Goal: Information Seeking & Learning: Learn about a topic

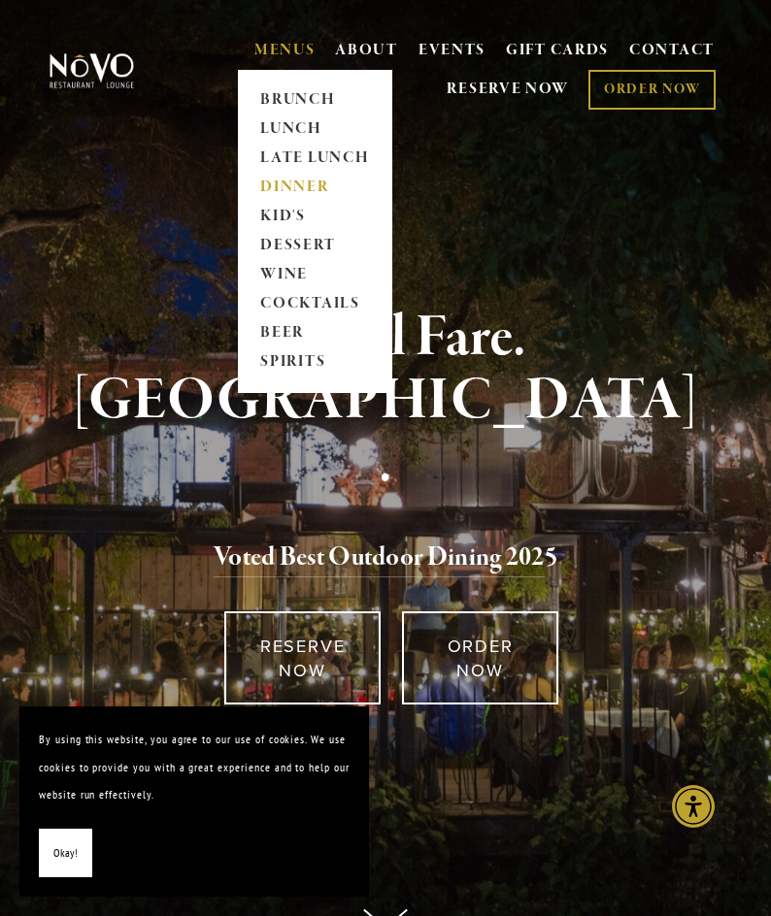
click at [295, 177] on link "DINNER" at bounding box center [314, 187] width 121 height 29
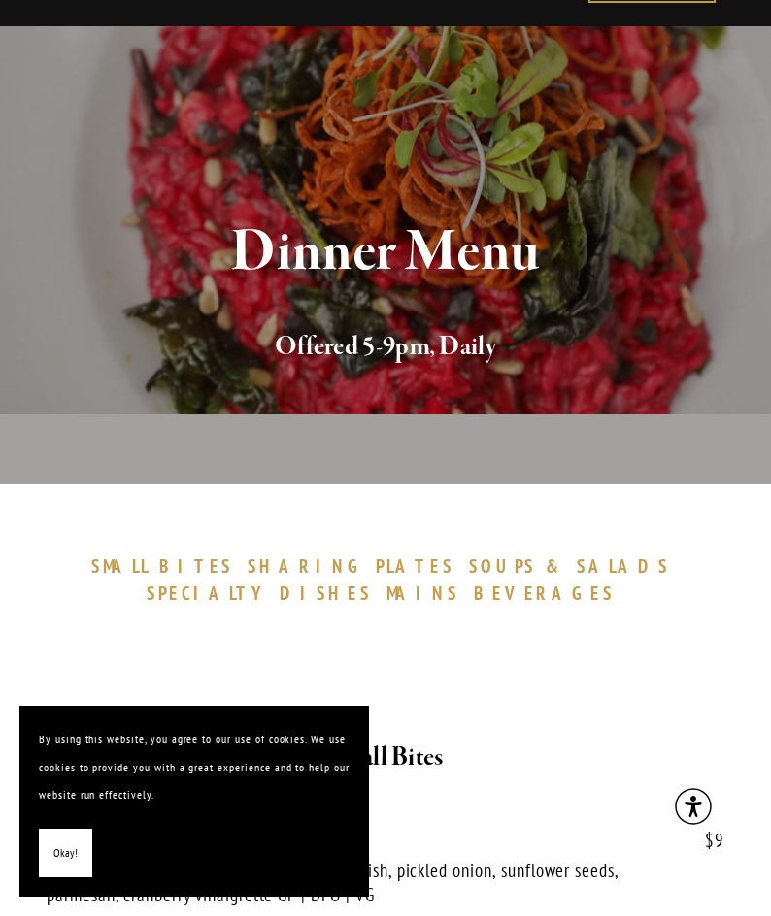
scroll to position [194, 0]
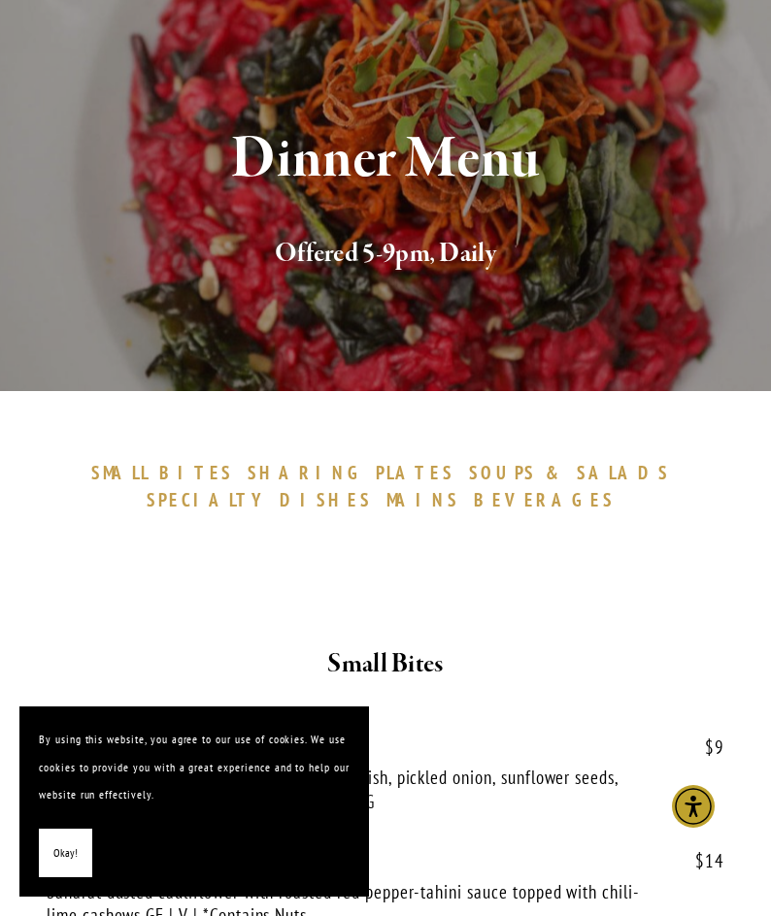
click at [79, 855] on button "Okay!" at bounding box center [65, 854] width 53 height 50
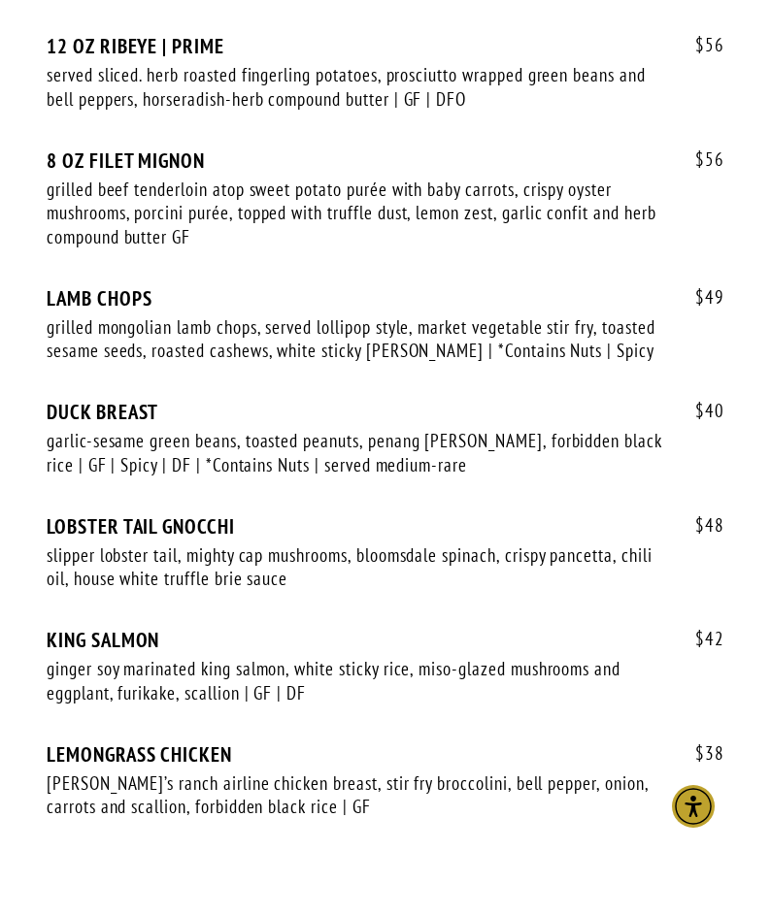
scroll to position [5048, 0]
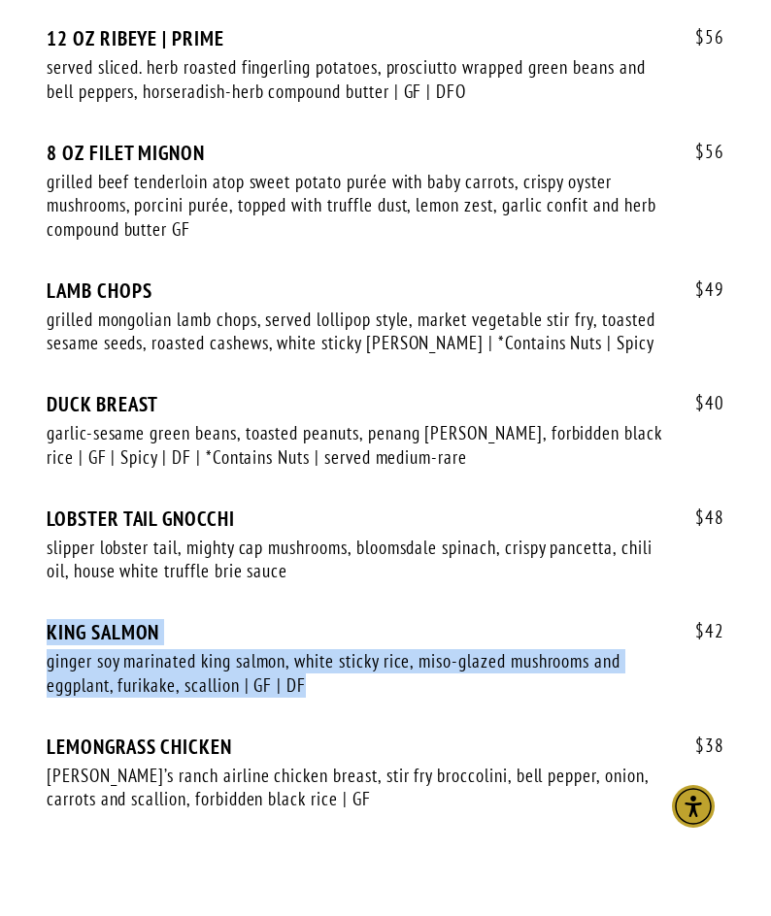
drag, startPoint x: 39, startPoint y: 602, endPoint x: 475, endPoint y: 653, distance: 438.9
click at [475, 653] on div "$ 56 12 OZ RIBEYE | PRIME served sliced. herb roasted fingerling potatoes, pros…" at bounding box center [385, 428] width 711 height 874
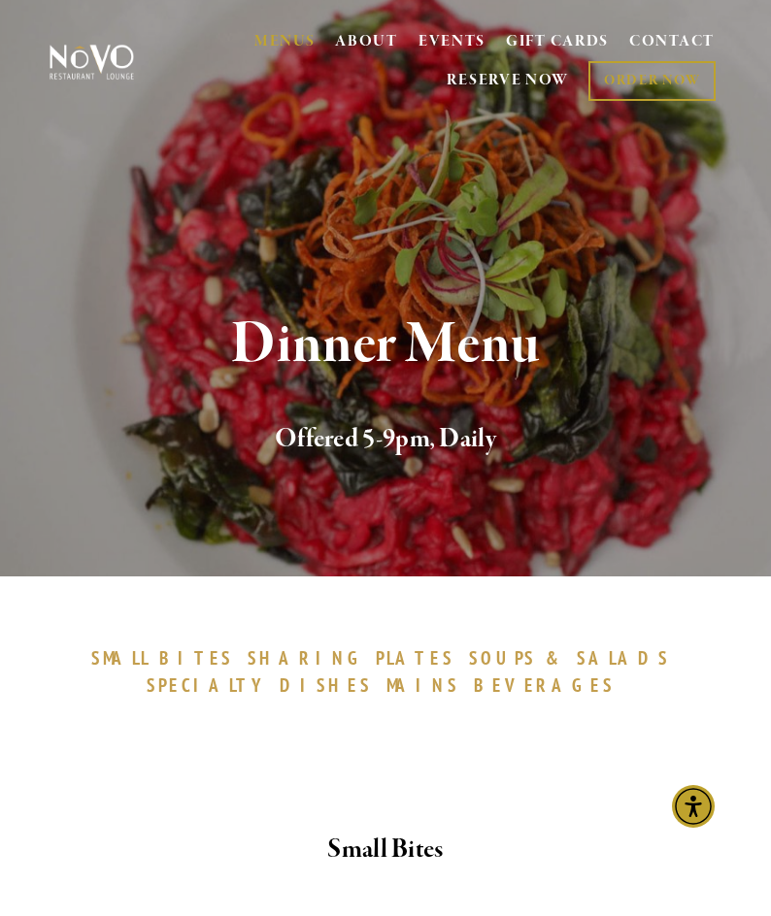
scroll to position [0, 0]
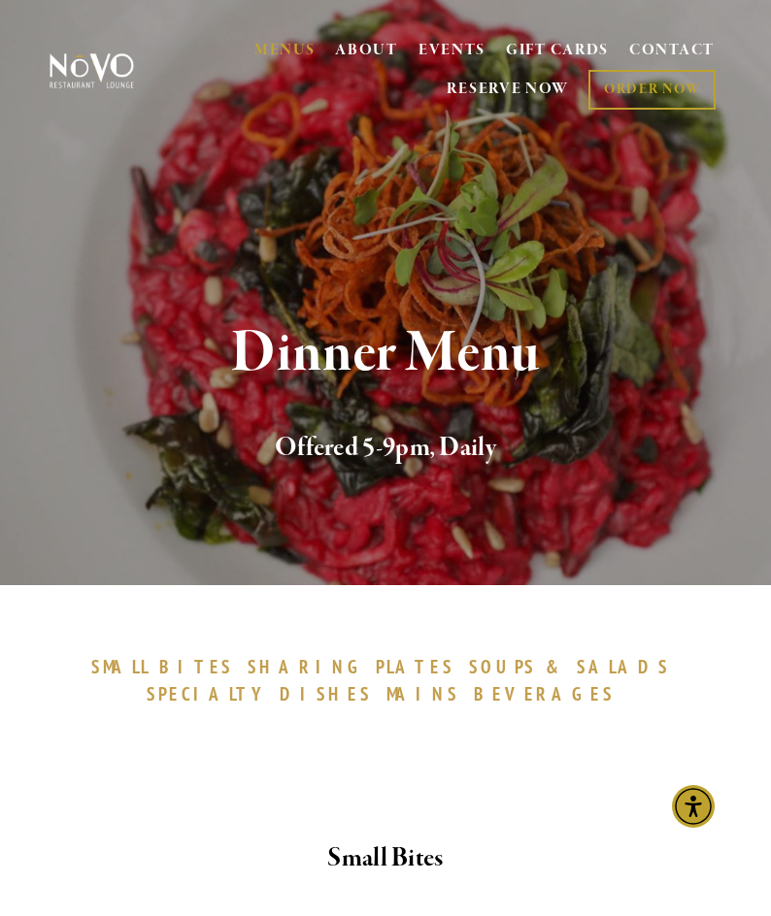
click at [372, 682] on span "DISHES" at bounding box center [326, 693] width 92 height 23
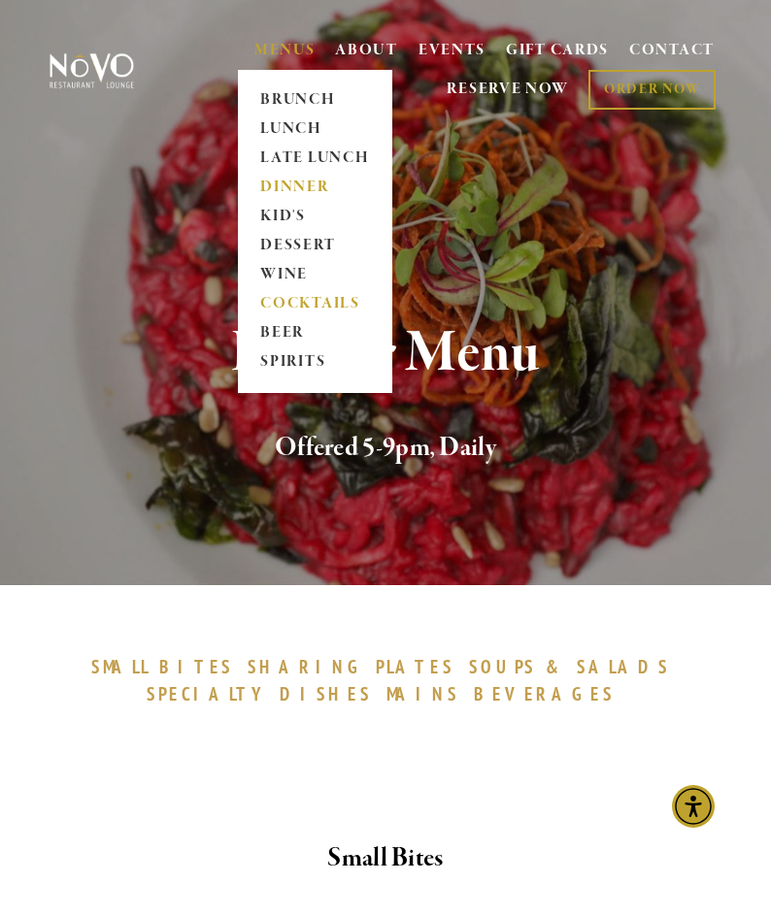
click at [283, 297] on link "COCKTAILS" at bounding box center [314, 303] width 121 height 29
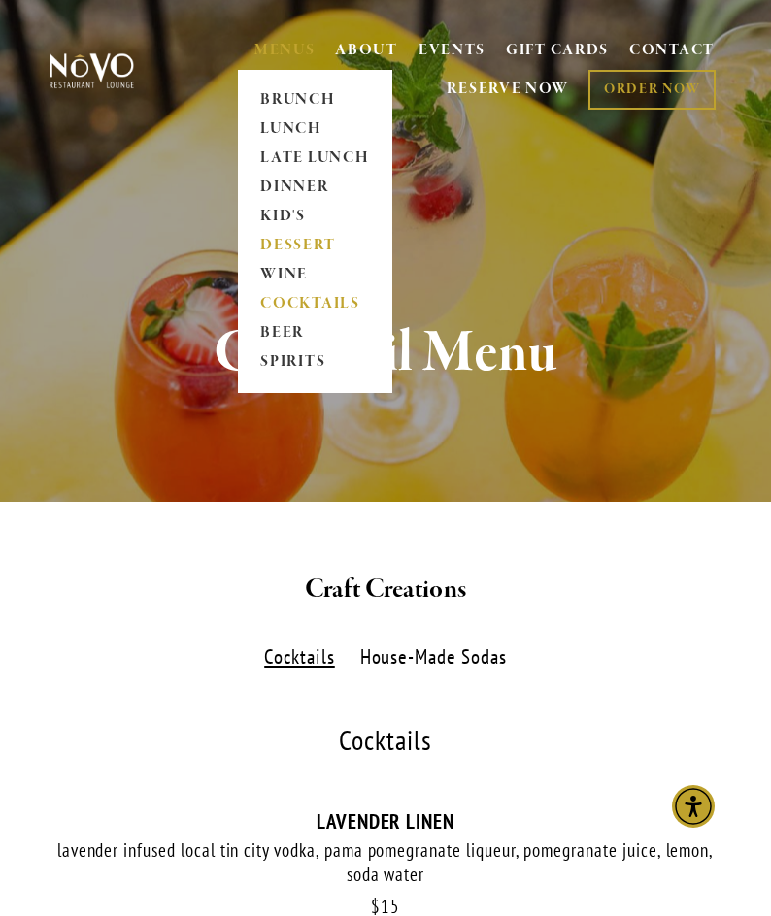
click at [285, 253] on link "DESSERT" at bounding box center [314, 245] width 121 height 29
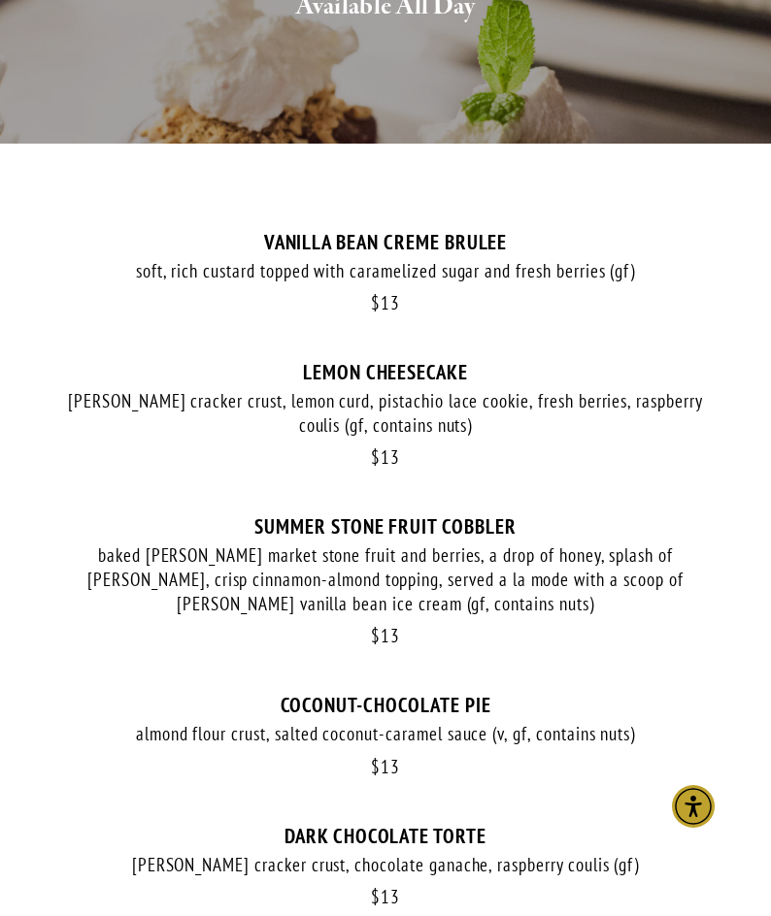
scroll to position [194, 0]
